Goal: Transaction & Acquisition: Download file/media

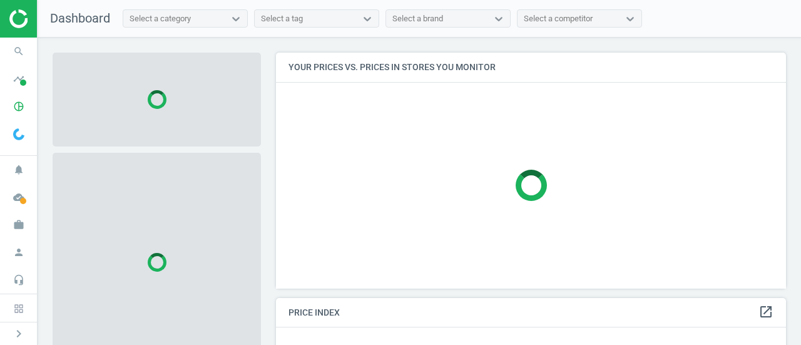
scroll to position [254, 519]
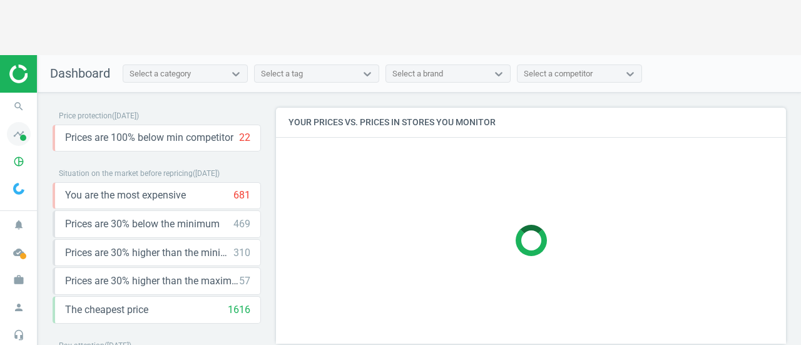
click at [18, 122] on icon "timeline" at bounding box center [19, 134] width 24 height 24
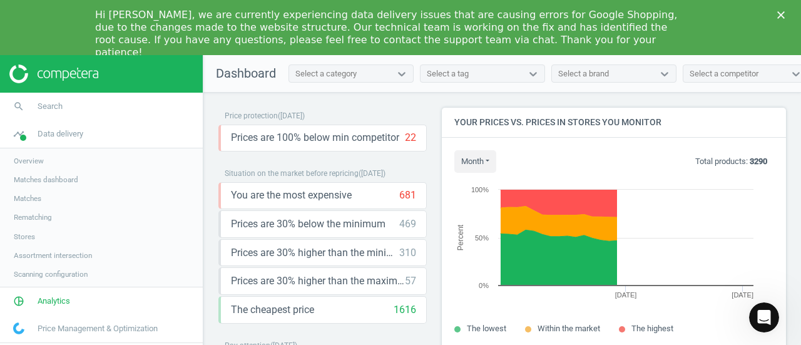
scroll to position [307, 353]
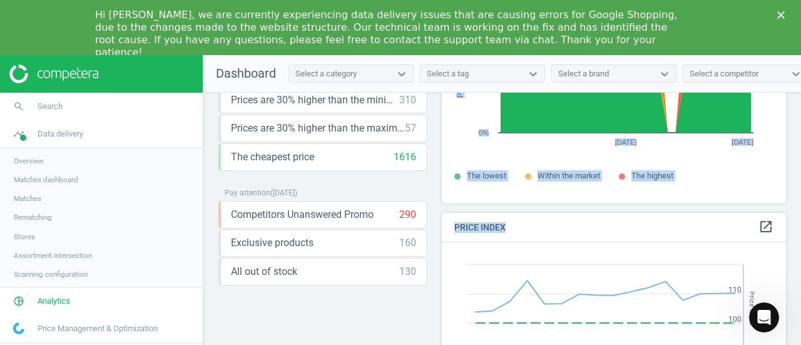
drag, startPoint x: 800, startPoint y: 161, endPoint x: 799, endPoint y: 221, distance: 60.1
click at [799, 221] on div "Price protection ( [DATE] ) Prices are 100% below min competitor 22 keyboard_ar…" at bounding box center [501, 249] width 597 height 313
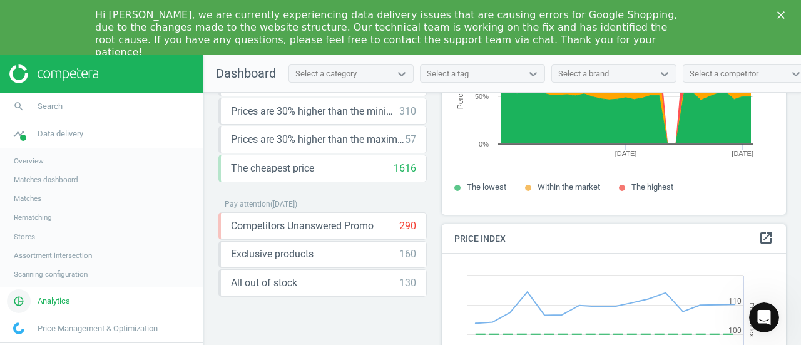
click at [54, 303] on span "Analytics" at bounding box center [54, 300] width 33 height 11
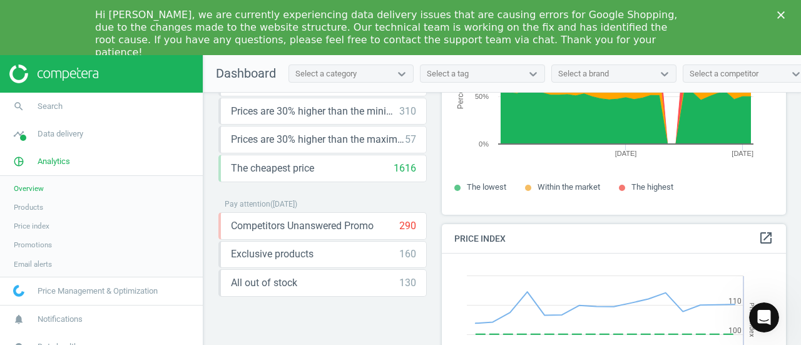
click at [34, 206] on span "Products" at bounding box center [28, 207] width 29 height 10
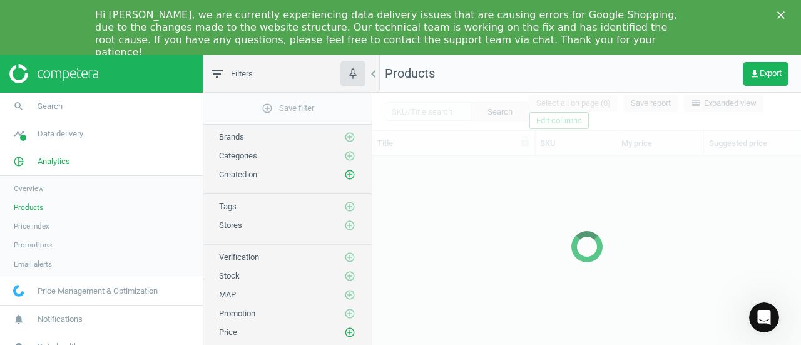
scroll to position [201, 419]
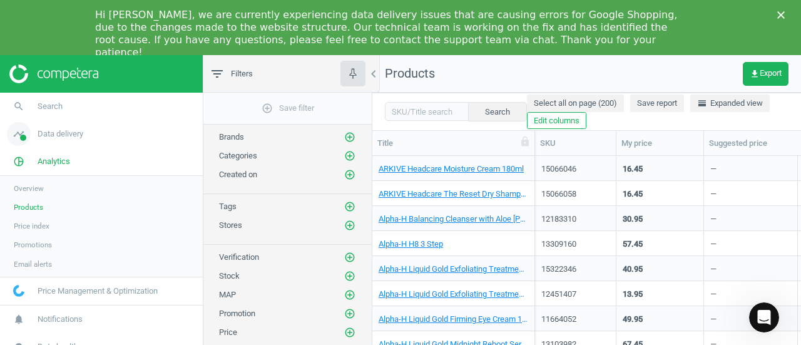
click at [19, 136] on icon "timeline" at bounding box center [19, 134] width 24 height 24
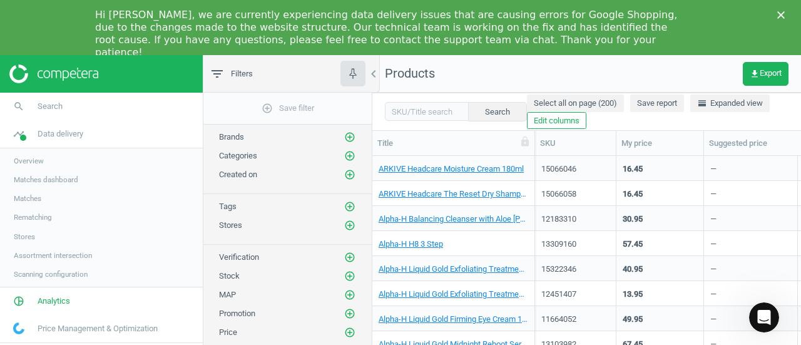
click at [26, 157] on span "Overview" at bounding box center [29, 161] width 30 height 10
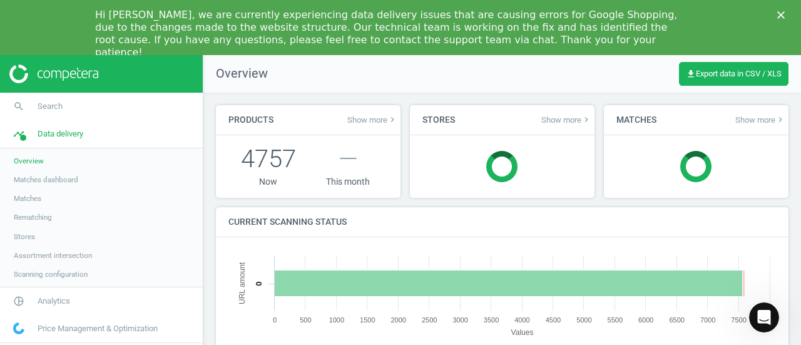
scroll to position [269, 557]
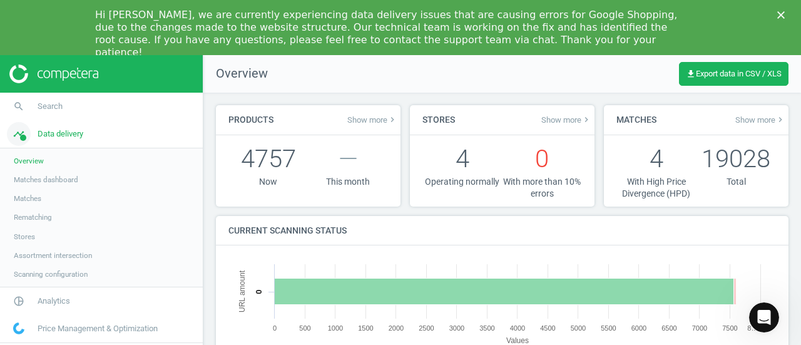
click at [46, 135] on span "Data delivery" at bounding box center [61, 133] width 46 height 11
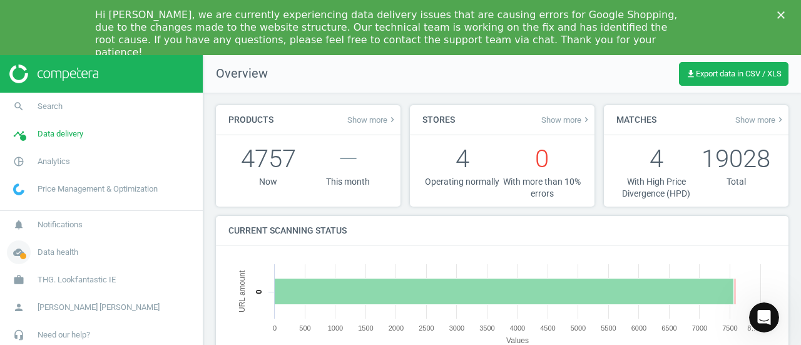
click at [80, 261] on link "cloud_done Data health" at bounding box center [101, 252] width 203 height 28
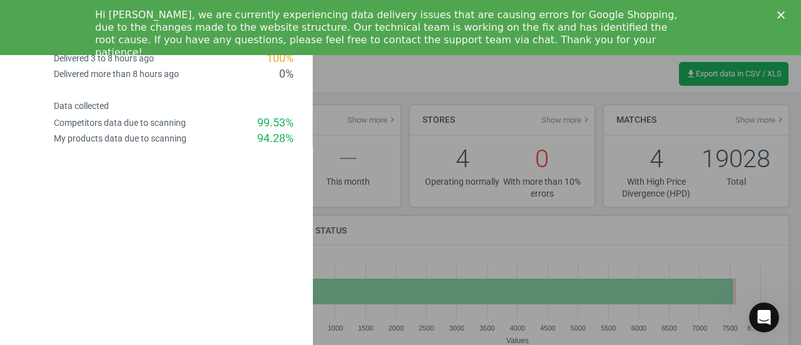
click at [779, 13] on icon "Close" at bounding box center [781, 15] width 8 height 8
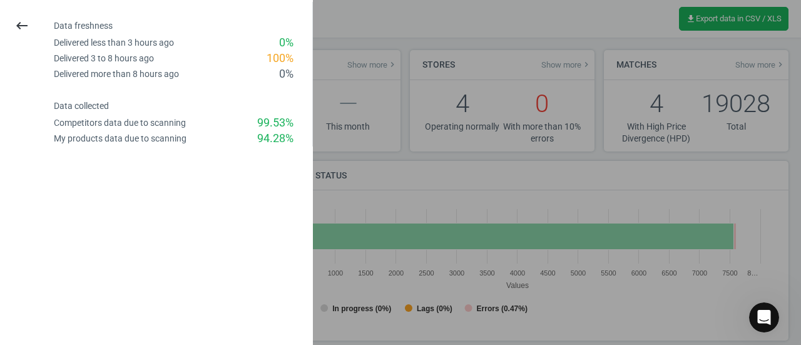
click at [270, 59] on div "100 %" at bounding box center [279, 59] width 27 height 16
click at [362, 170] on div at bounding box center [400, 172] width 801 height 345
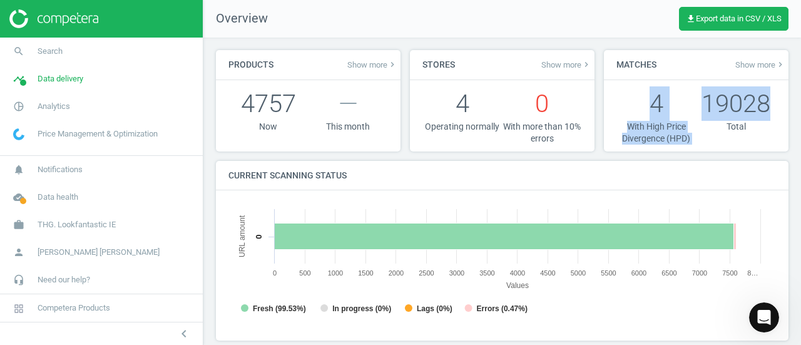
drag, startPoint x: 800, startPoint y: 111, endPoint x: 800, endPoint y: 45, distance: 66.3
click at [800, 45] on div "Products Show more keyboard_arrow_right 4757 Now — This month Stores Show more …" at bounding box center [501, 191] width 597 height 307
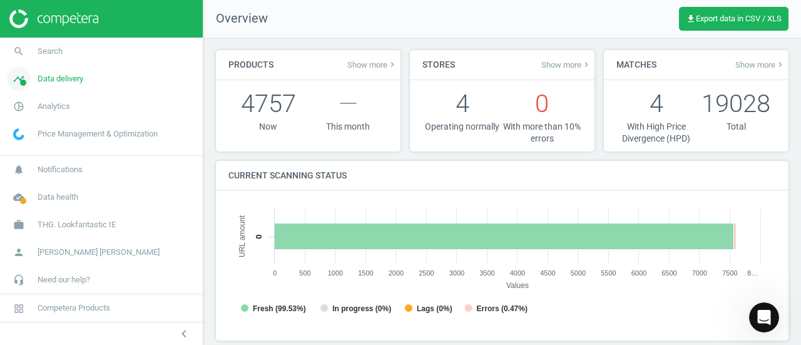
click at [91, 79] on link "timeline Data delivery" at bounding box center [101, 79] width 203 height 28
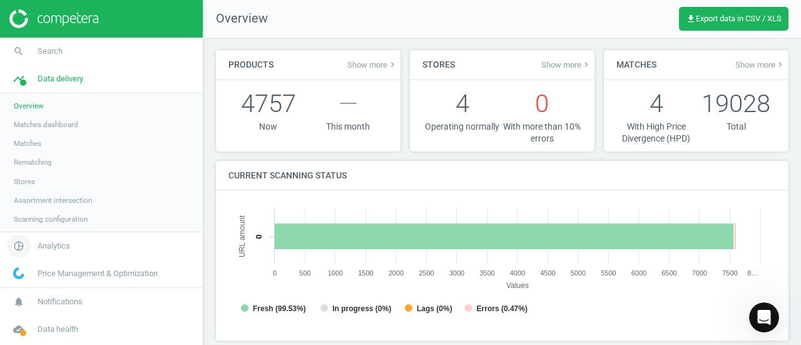
click at [64, 257] on link "pie_chart_outlined Analytics" at bounding box center [101, 246] width 203 height 28
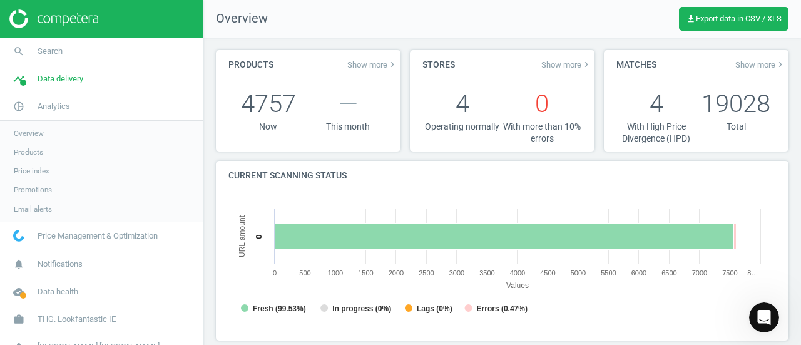
click at [29, 149] on span "Products" at bounding box center [28, 152] width 29 height 10
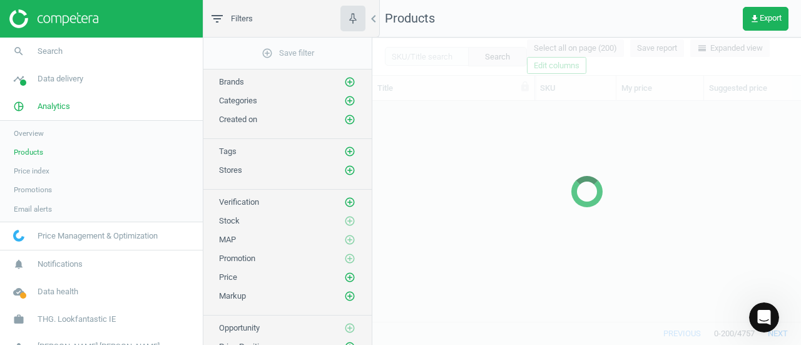
scroll to position [201, 419]
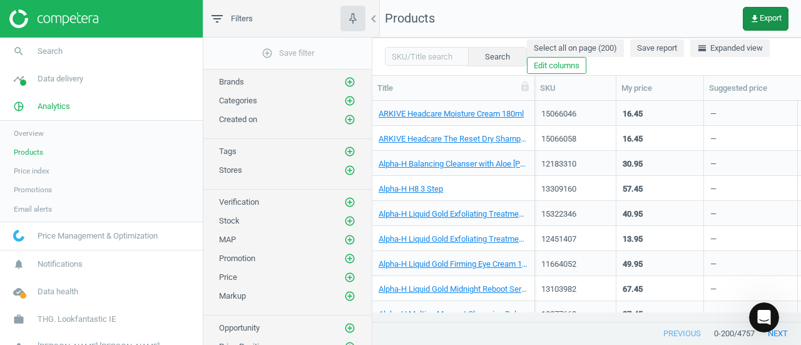
click at [754, 26] on button "get_app Export" at bounding box center [766, 19] width 46 height 24
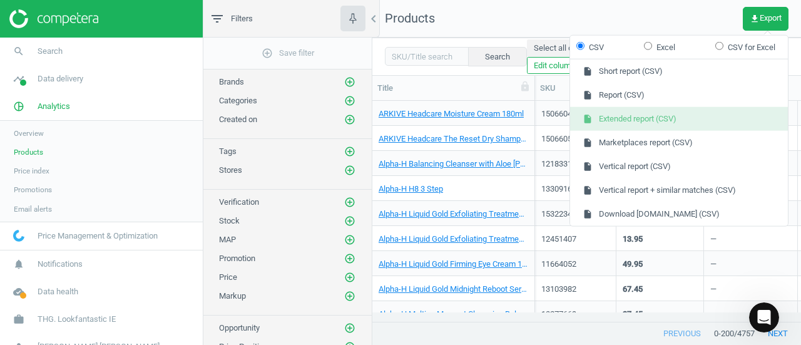
click at [665, 123] on button "insert_drive_file Extended report (CSV)" at bounding box center [679, 119] width 218 height 24
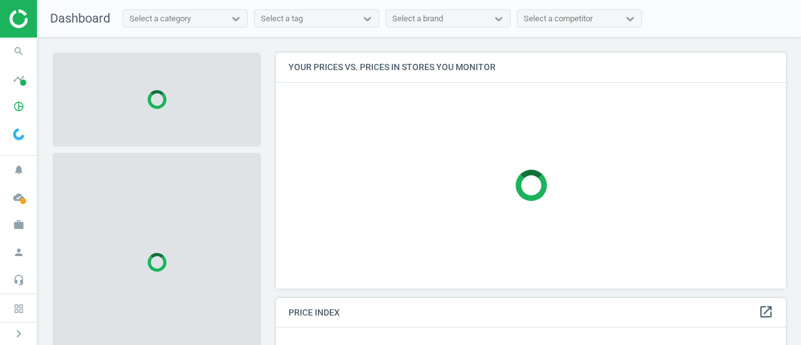
scroll to position [254, 519]
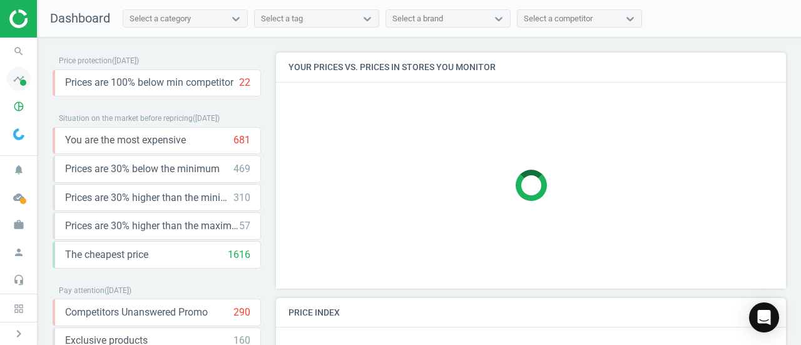
click at [26, 77] on icon "timeline" at bounding box center [19, 79] width 24 height 24
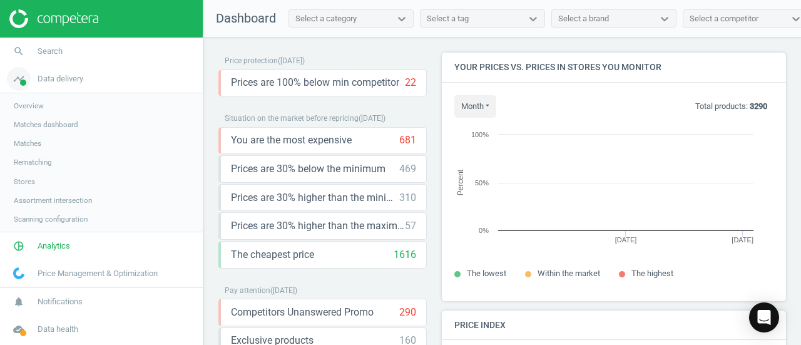
scroll to position [266, 353]
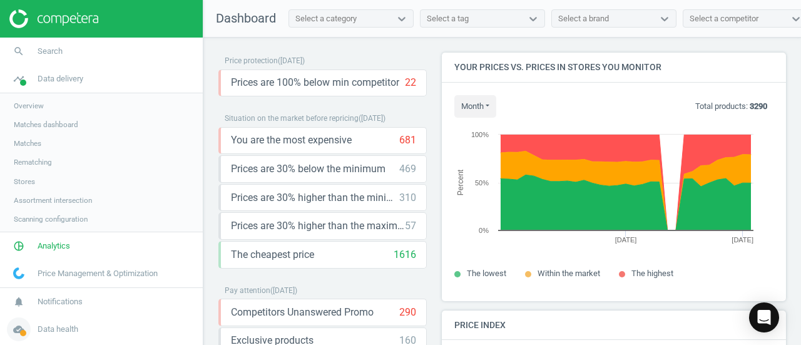
click at [67, 330] on span "Data health" at bounding box center [58, 328] width 41 height 11
